Goal: Transaction & Acquisition: Subscribe to service/newsletter

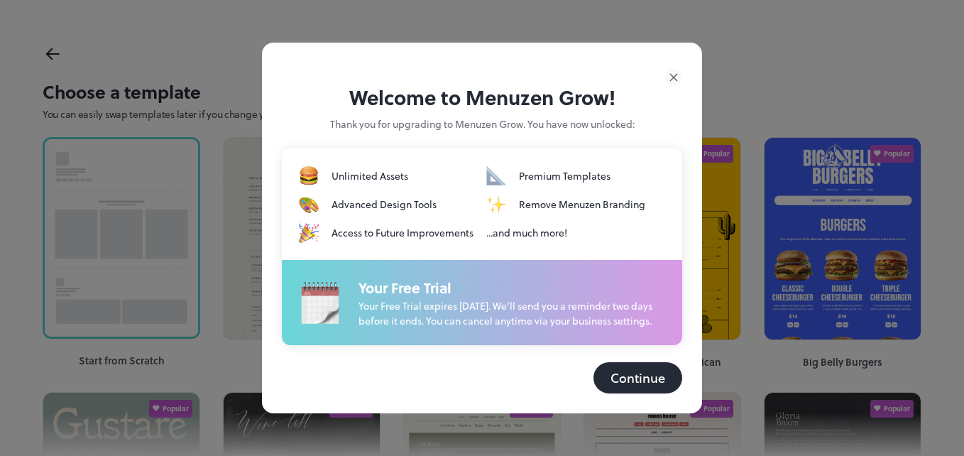
click at [647, 388] on button "Continue" at bounding box center [637, 377] width 89 height 31
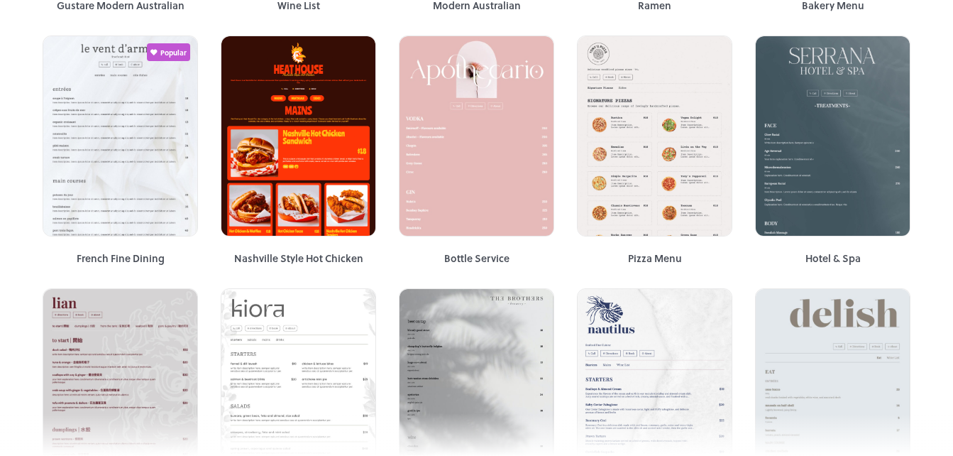
scroll to position [599, 0]
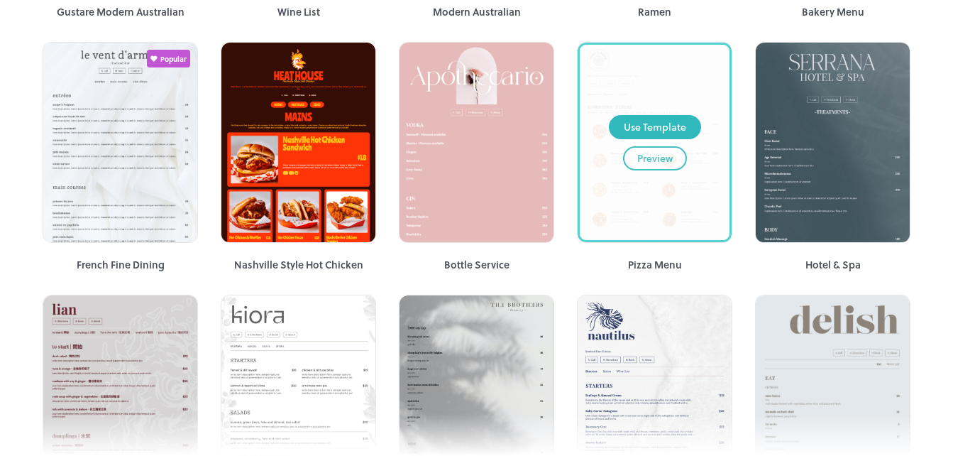
click at [660, 161] on div "Preview" at bounding box center [654, 158] width 35 height 16
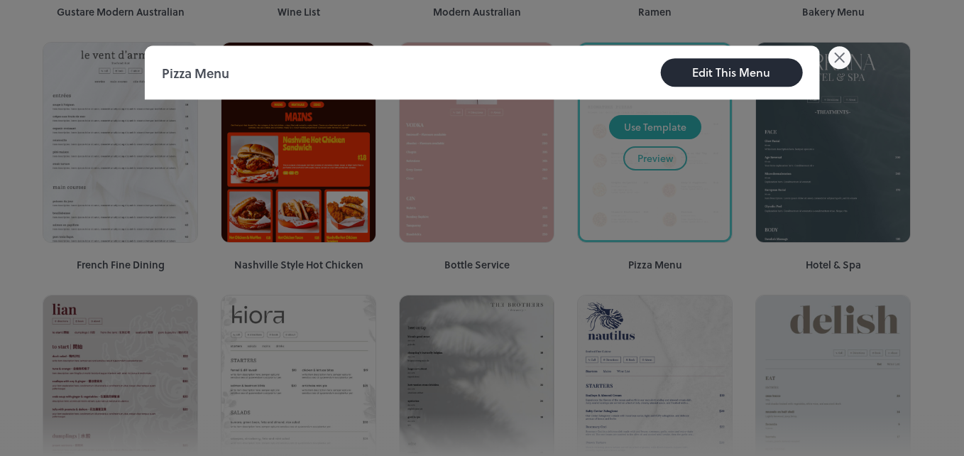
click at [845, 43] on div at bounding box center [482, 228] width 964 height 456
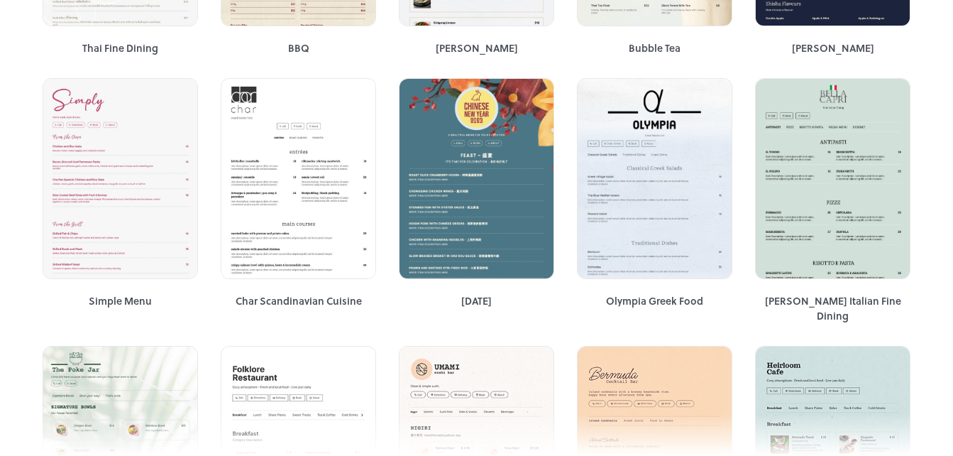
scroll to position [1325, 0]
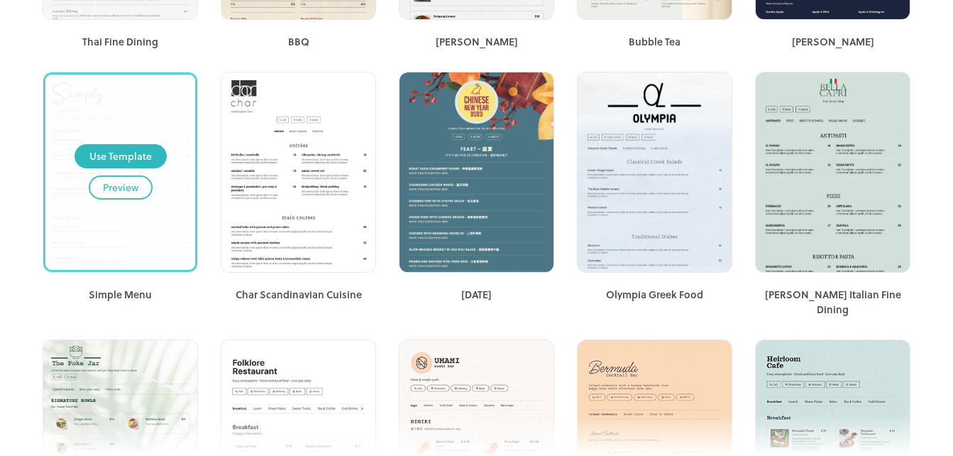
click at [131, 187] on div "Preview" at bounding box center [120, 188] width 35 height 16
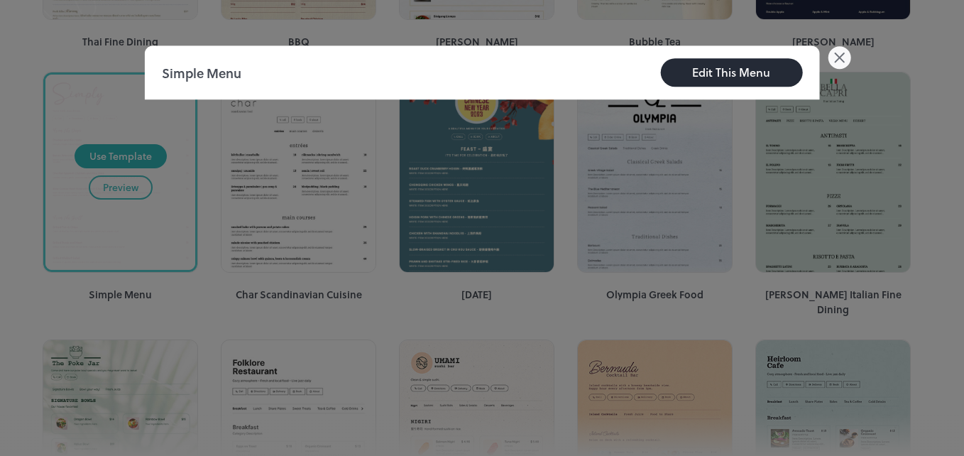
click at [131, 187] on div at bounding box center [482, 228] width 964 height 456
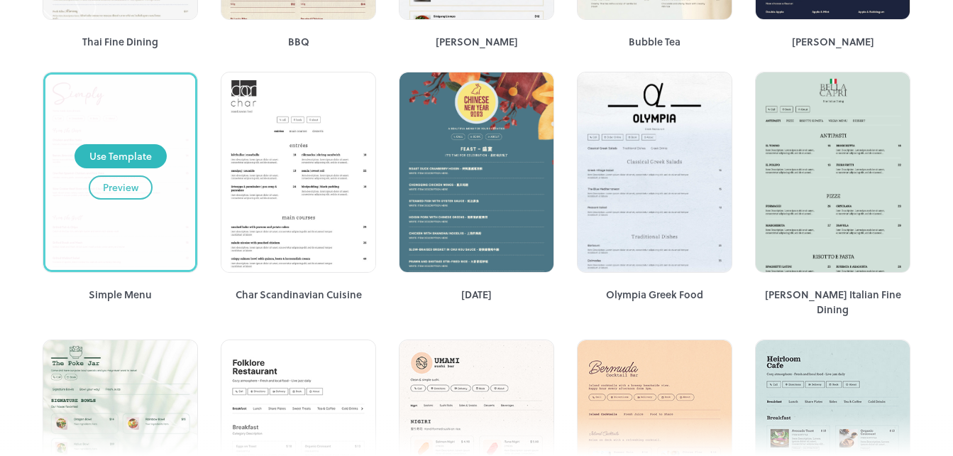
click at [131, 187] on div "Preview" at bounding box center [120, 188] width 35 height 16
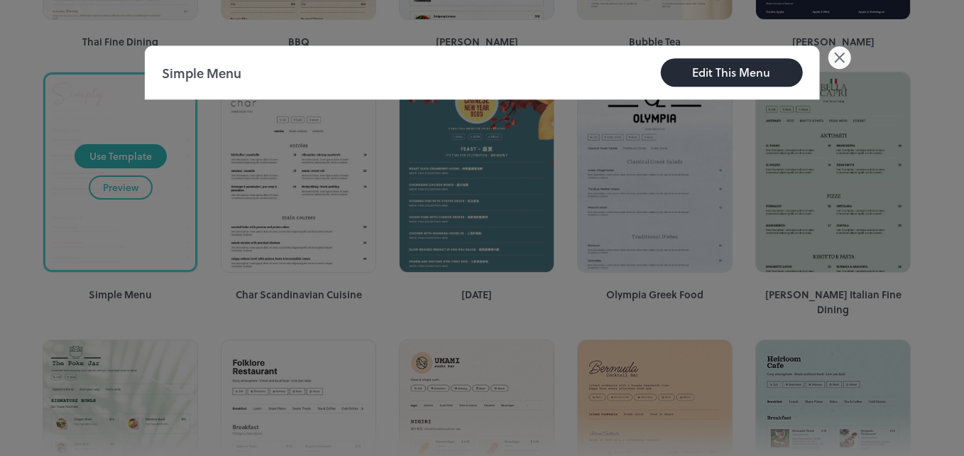
click at [725, 77] on div "Edit This Menu" at bounding box center [731, 72] width 78 height 17
click at [839, 58] on icon at bounding box center [838, 57] width 9 height 9
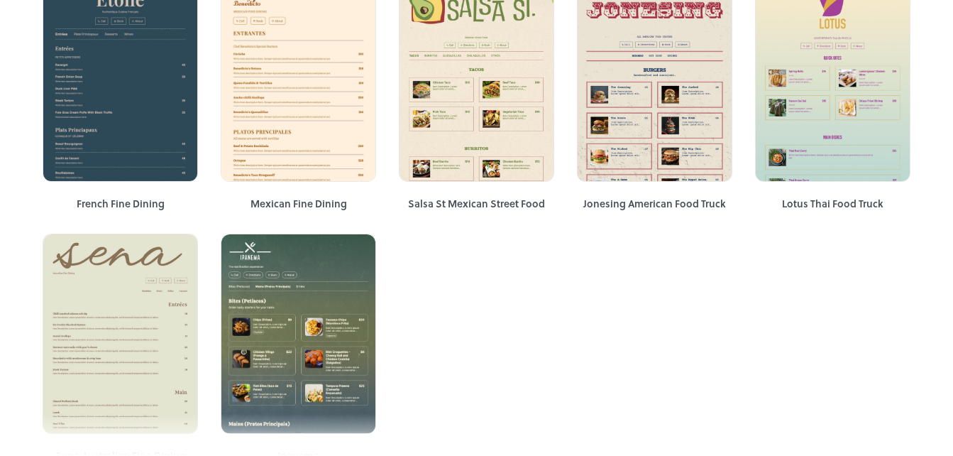
scroll to position [2938, 0]
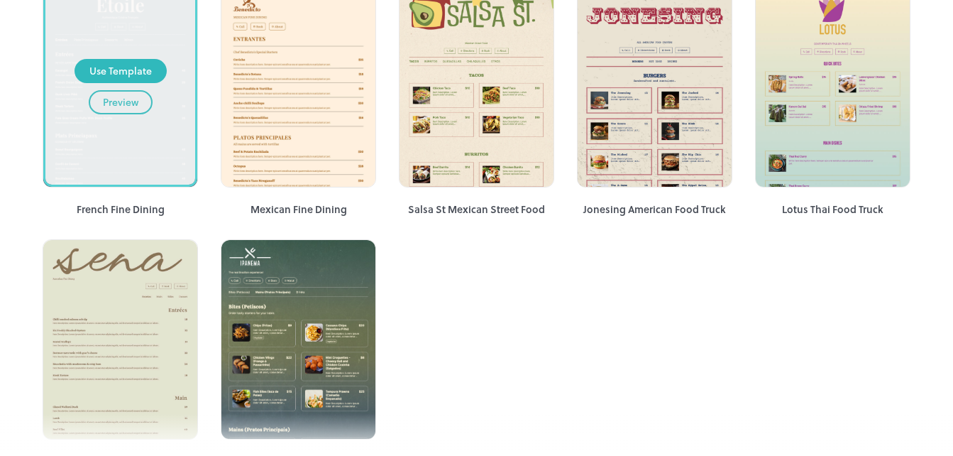
click at [134, 128] on div "Use Template Preview" at bounding box center [120, 86] width 150 height 194
click at [129, 94] on div "Preview" at bounding box center [120, 102] width 35 height 16
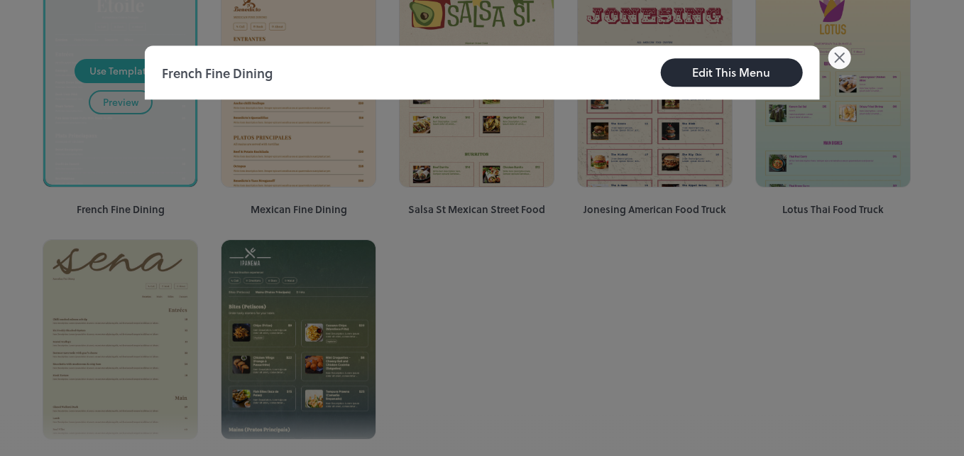
click at [833, 55] on icon at bounding box center [838, 57] width 23 height 23
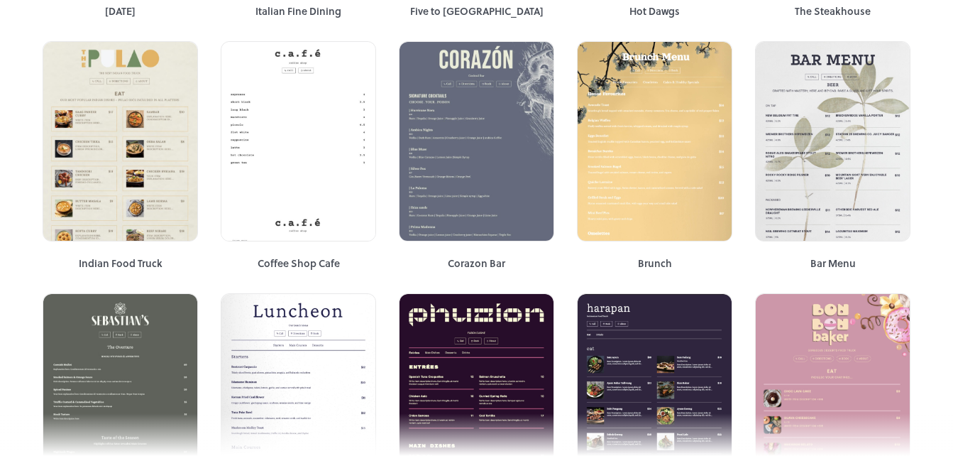
scroll to position [2339, 0]
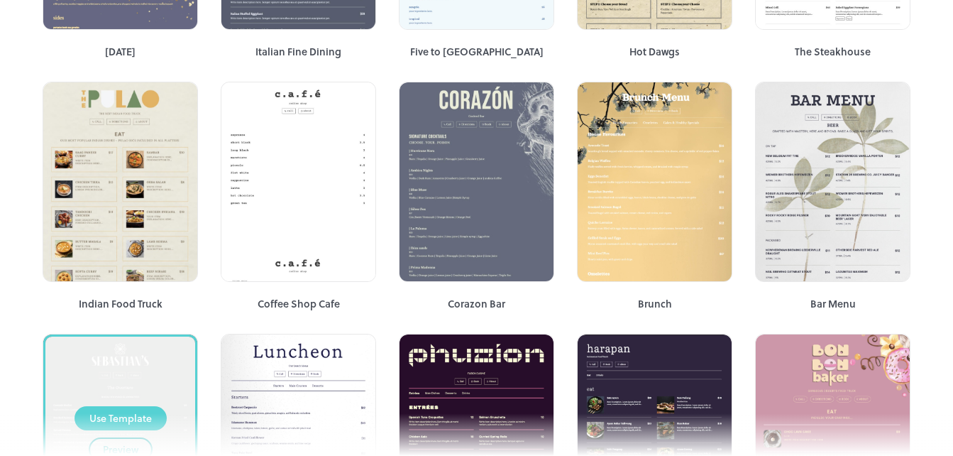
click at [135, 410] on div "Use Template" at bounding box center [120, 418] width 62 height 16
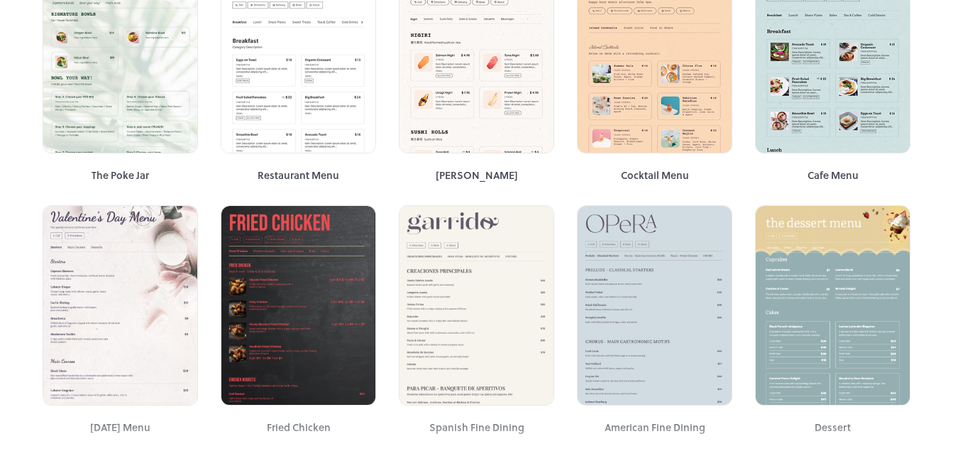
scroll to position [1694, 0]
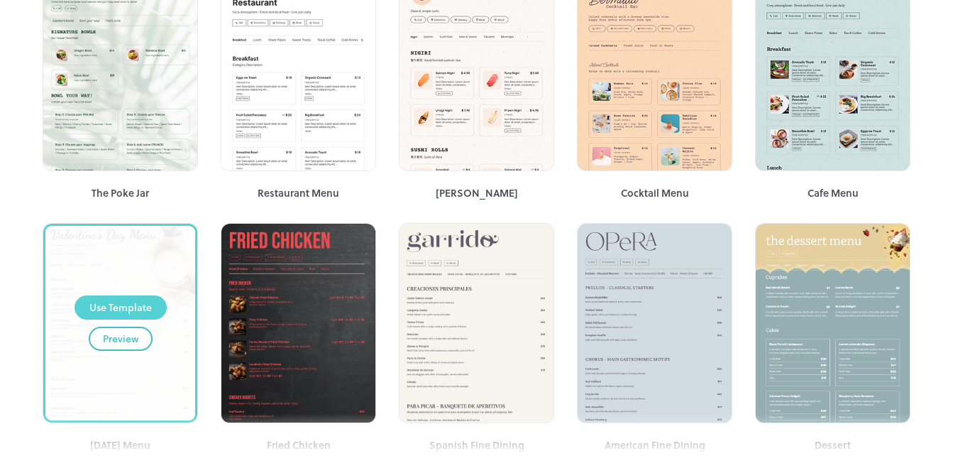
click at [136, 295] on button "Use Template" at bounding box center [121, 307] width 92 height 24
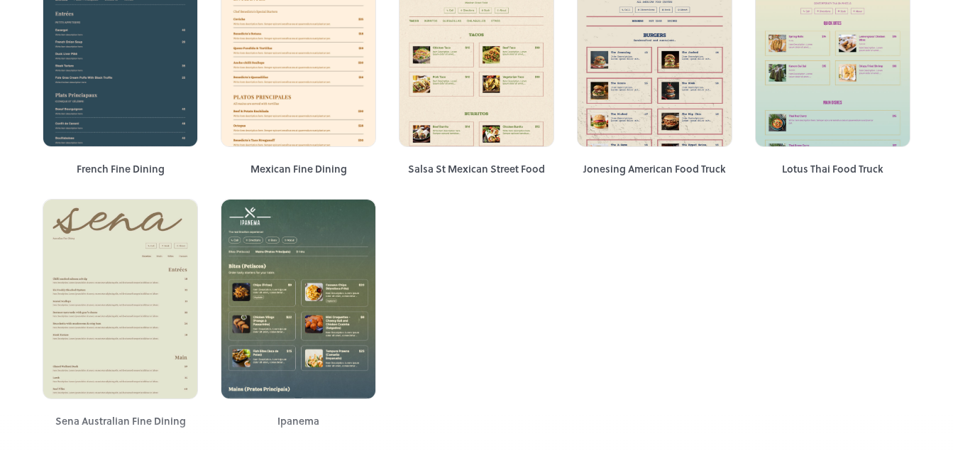
scroll to position [0, 0]
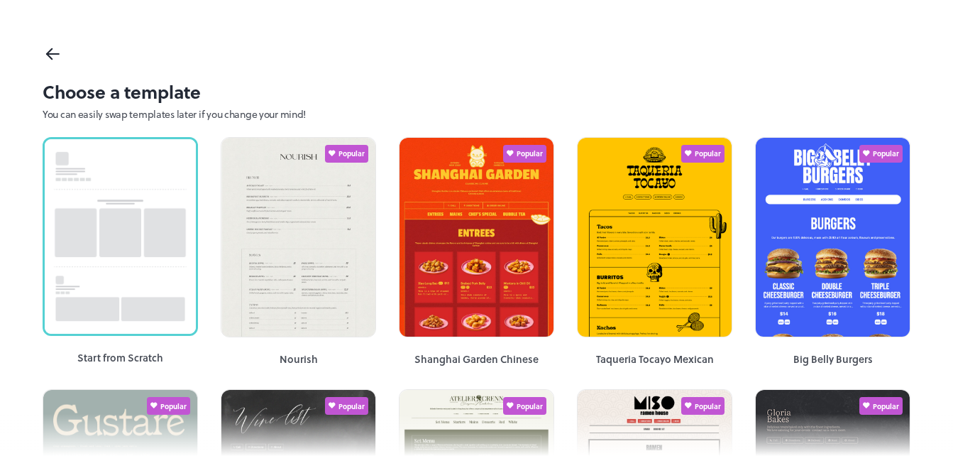
click at [53, 52] on icon at bounding box center [53, 53] width 21 height 21
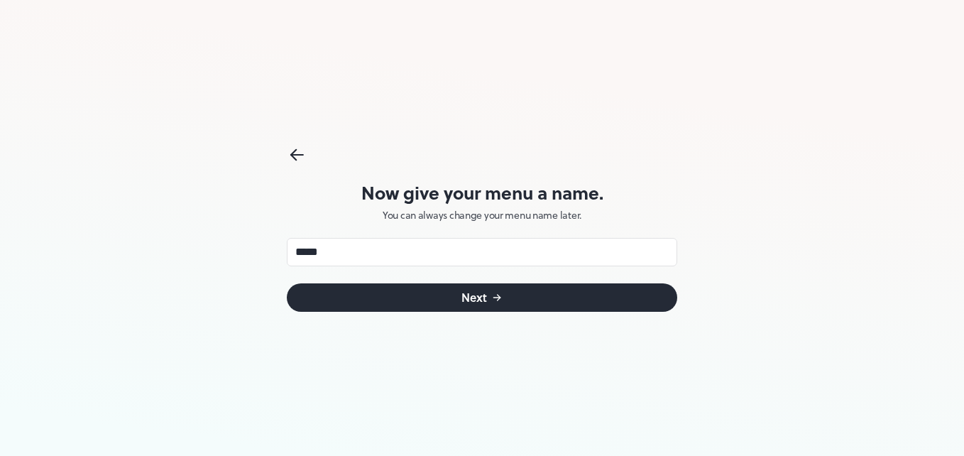
click at [481, 294] on div "Next" at bounding box center [474, 297] width 26 height 11
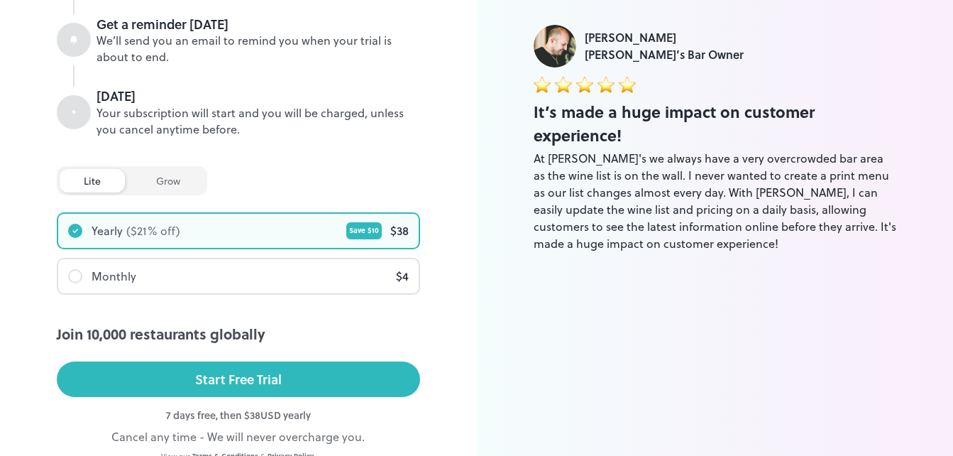
scroll to position [243, 0]
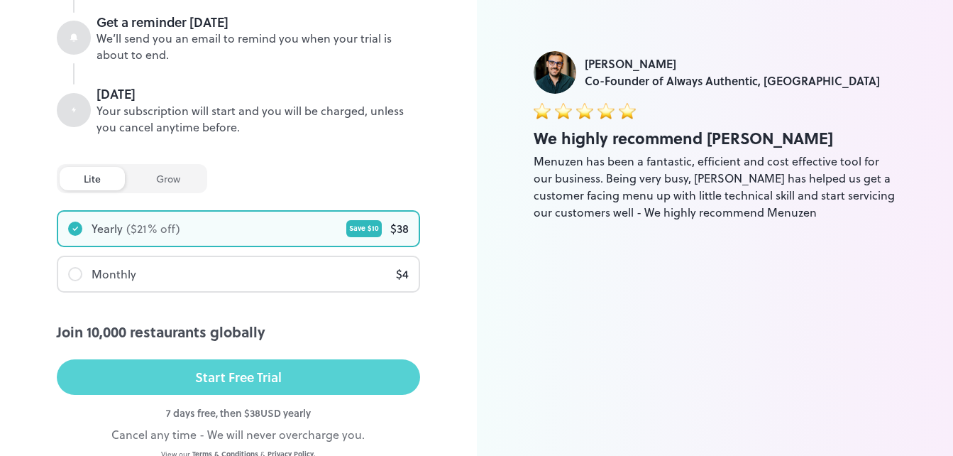
click at [330, 373] on button "Start Free Trial" at bounding box center [238, 376] width 363 height 35
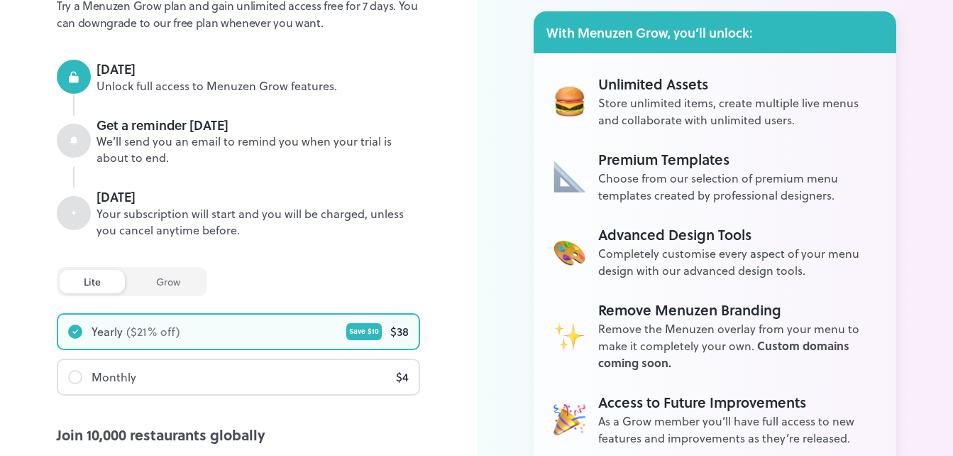
scroll to position [304, 0]
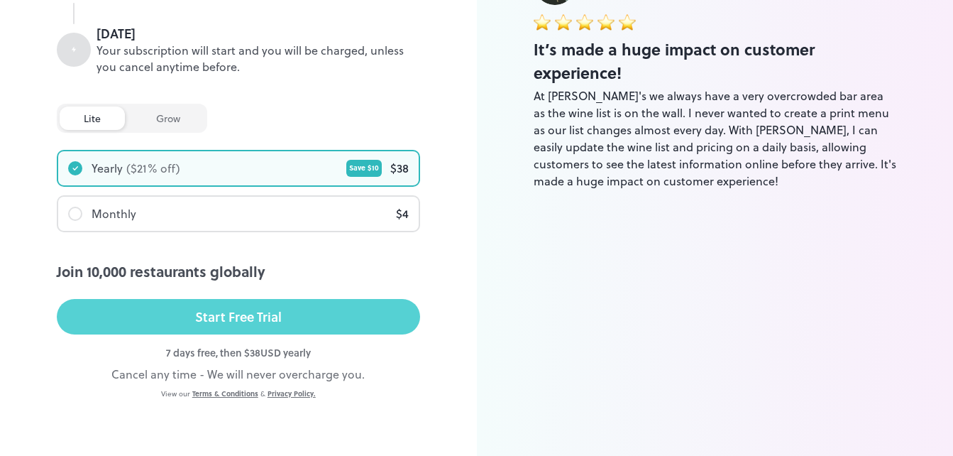
click at [301, 310] on button "Start Free Trial" at bounding box center [238, 316] width 363 height 35
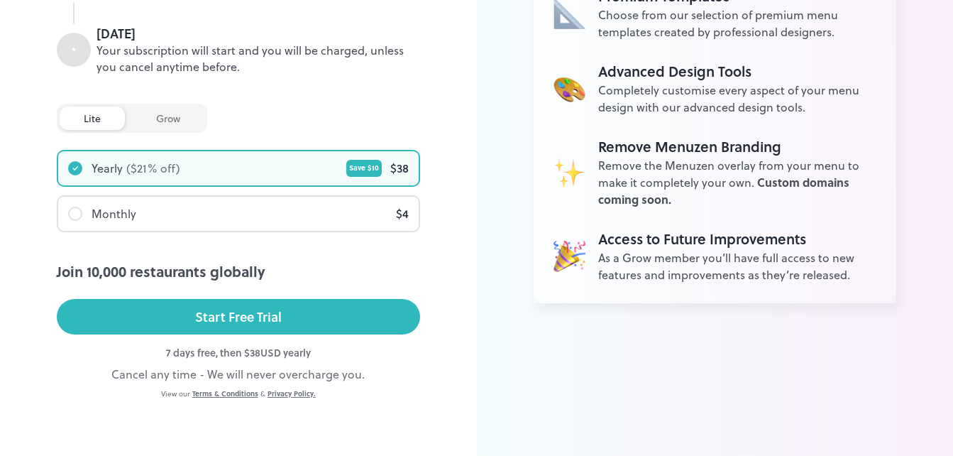
click at [173, 109] on div "grow" at bounding box center [168, 117] width 72 height 23
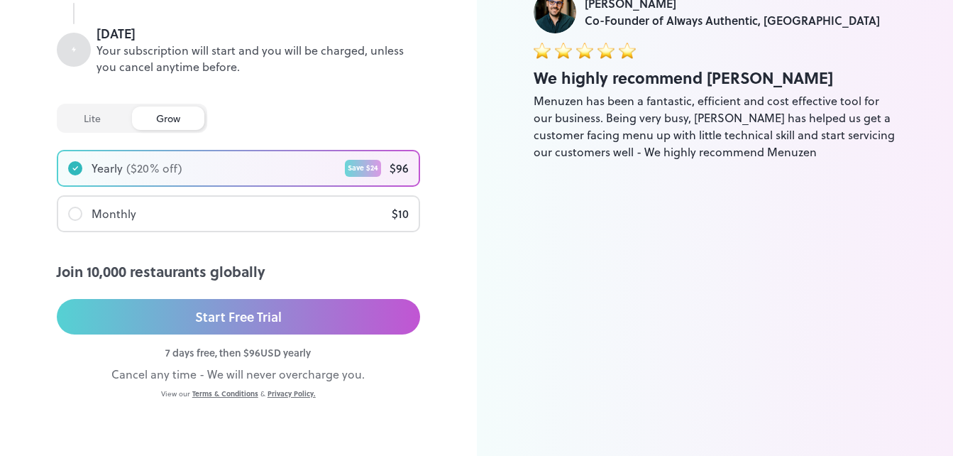
click at [90, 115] on div "lite" at bounding box center [92, 117] width 65 height 23
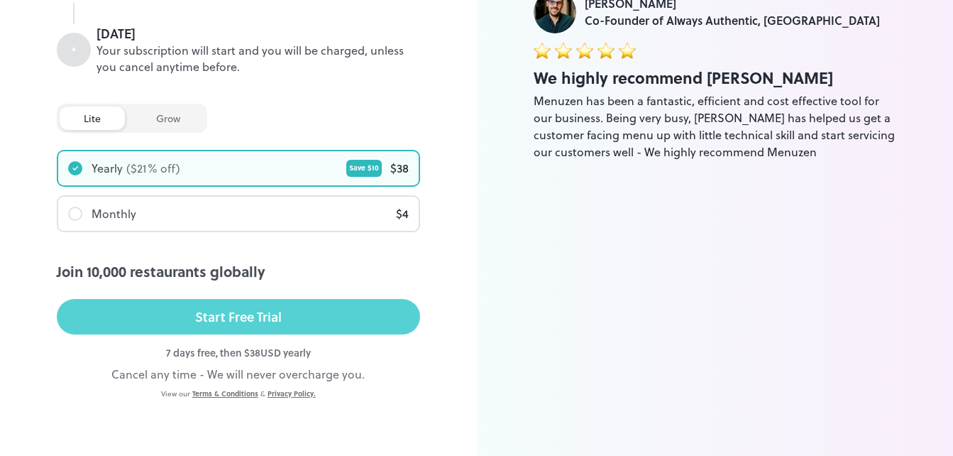
drag, startPoint x: 331, startPoint y: 292, endPoint x: 319, endPoint y: 316, distance: 27.9
click at [319, 316] on div "Join 10,000 restaurants globally Start Free Trial" at bounding box center [238, 302] width 363 height 84
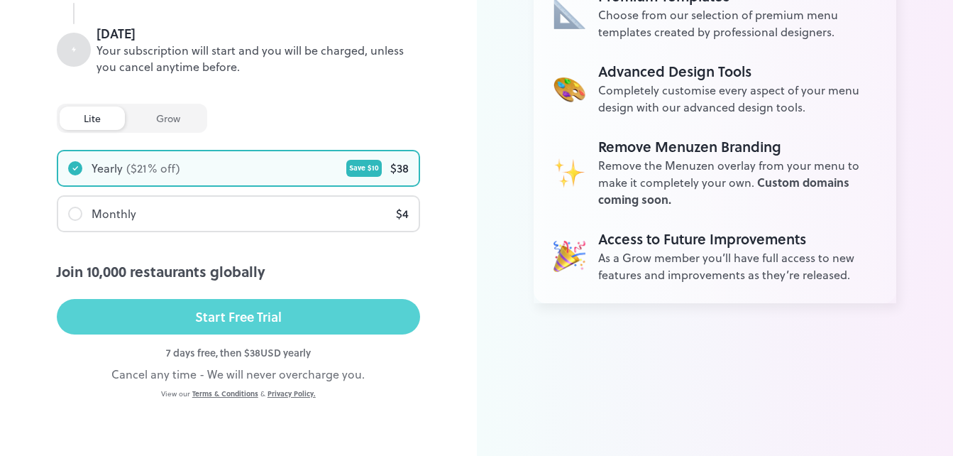
click at [319, 316] on button "Start Free Trial" at bounding box center [238, 316] width 363 height 35
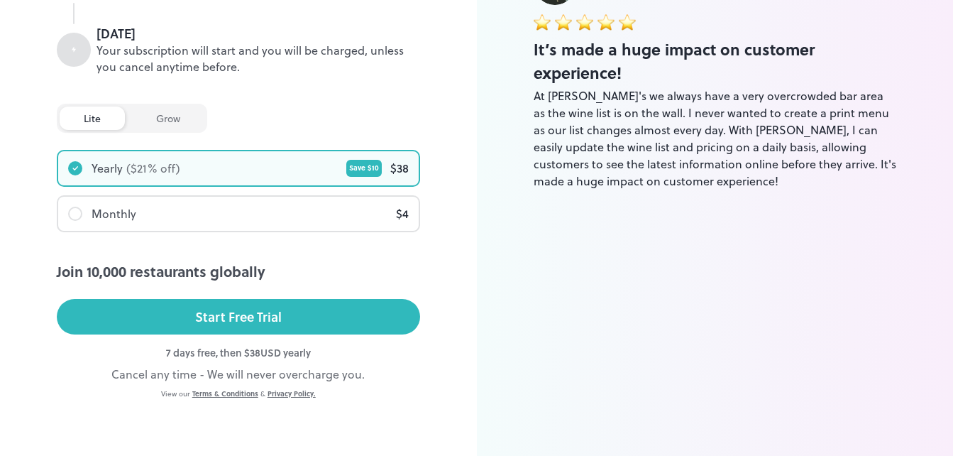
click at [504, 286] on div "[PERSON_NAME] [PERSON_NAME]’s Bar Owner It’s made a huge impact on customer exp…" at bounding box center [715, 75] width 477 height 759
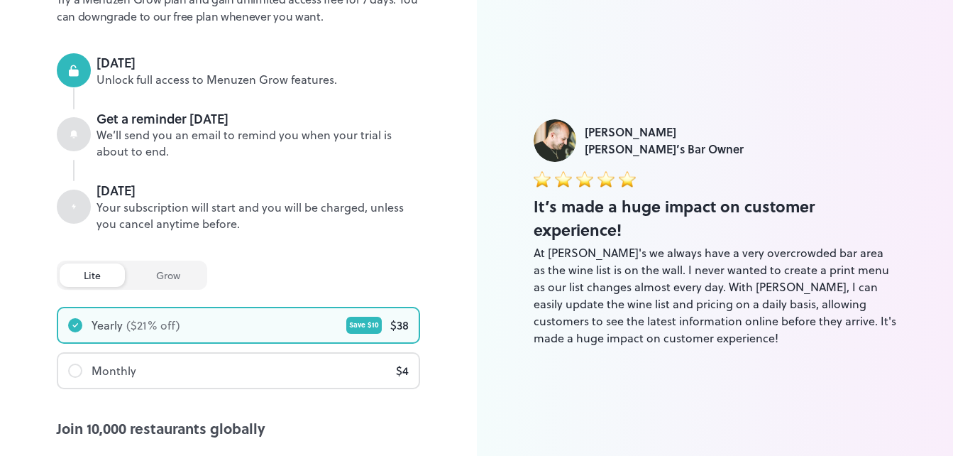
scroll to position [304, 0]
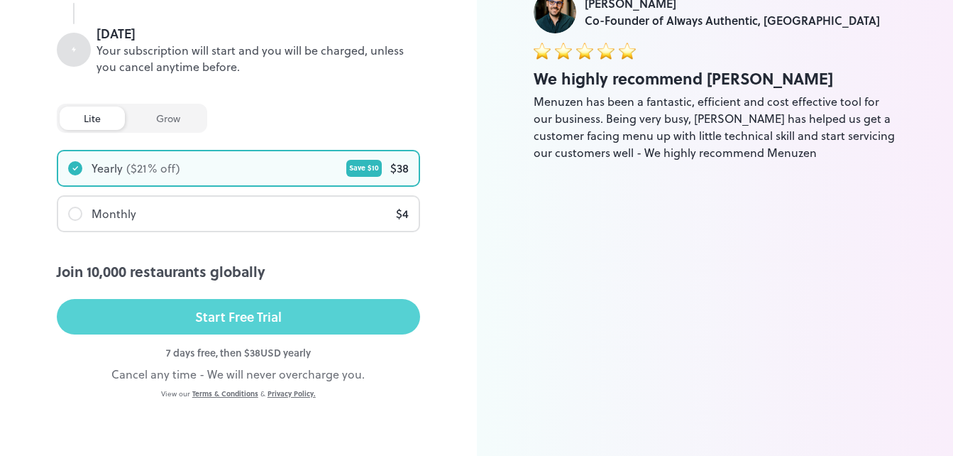
click at [255, 311] on div "Start Free Trial" at bounding box center [238, 316] width 87 height 21
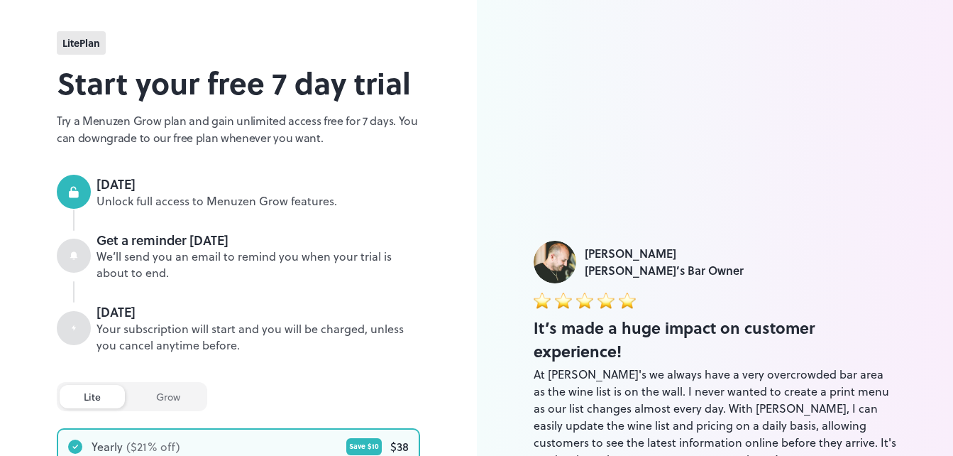
scroll to position [0, 0]
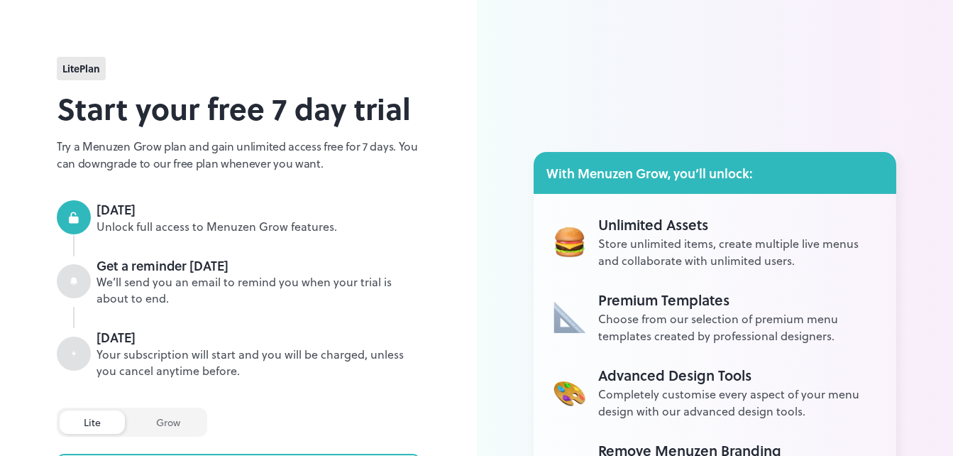
click at [672, 238] on div "Store unlimited items, create multiple live menus and collaborate with unlimite…" at bounding box center [737, 252] width 279 height 34
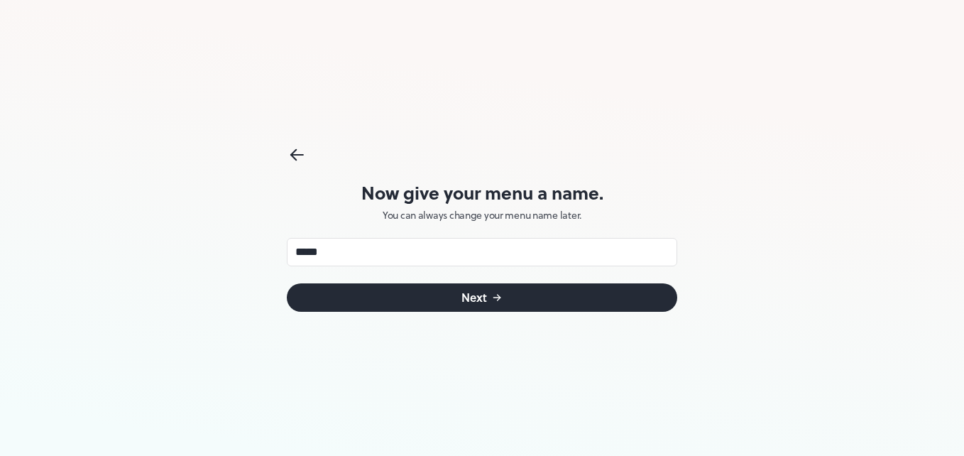
click at [505, 296] on button "Next" at bounding box center [482, 297] width 390 height 28
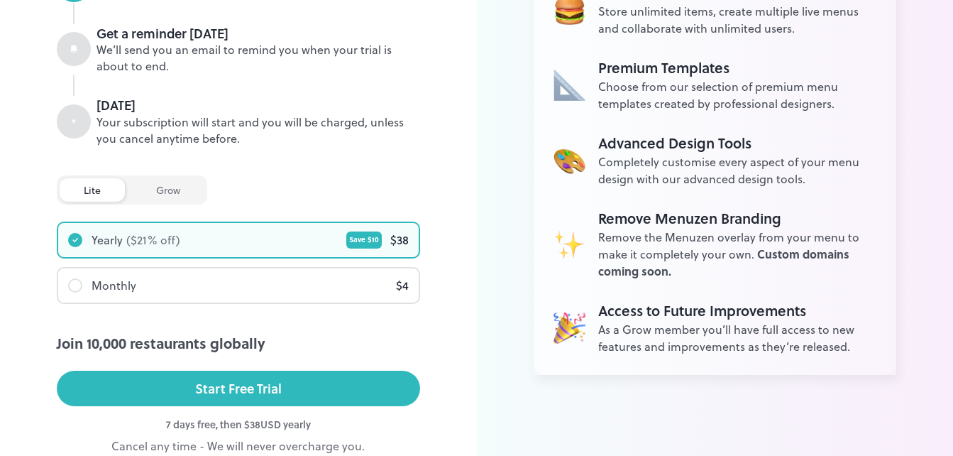
scroll to position [258, 0]
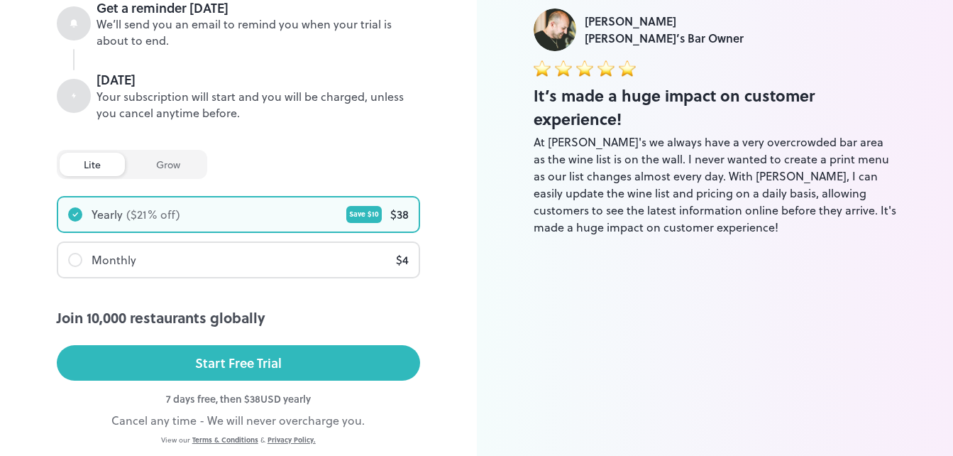
click at [272, 199] on div "Yearly ($ 21 % off) Save $ 10 $ 38" at bounding box center [238, 214] width 360 height 34
click at [255, 220] on div "Yearly ($ 21 % off) Save $ 10 $ 38" at bounding box center [238, 214] width 360 height 34
click at [74, 208] on div at bounding box center [75, 214] width 14 height 14
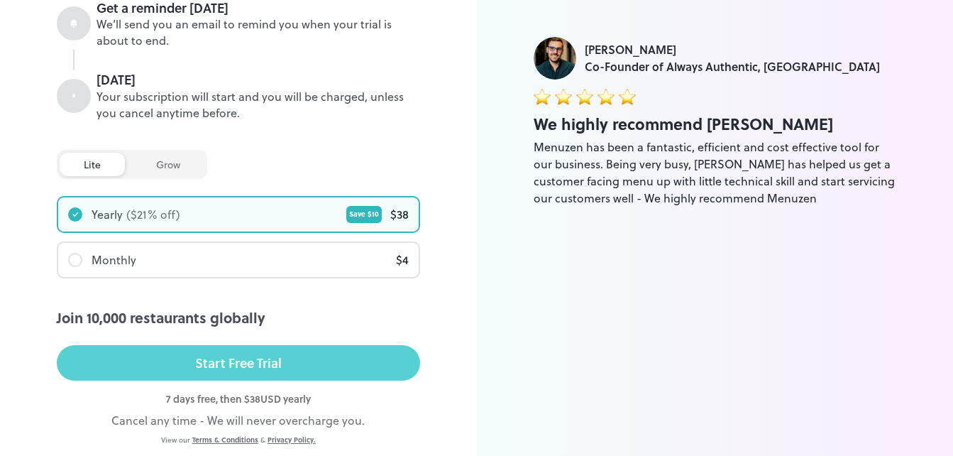
click at [252, 365] on div "Start Free Trial" at bounding box center [238, 362] width 87 height 21
